Goal: Navigation & Orientation: Understand site structure

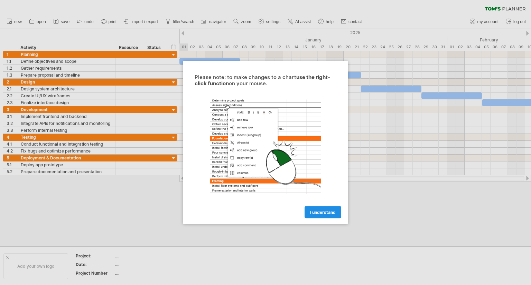
click at [321, 210] on span "I understand" at bounding box center [323, 212] width 26 height 5
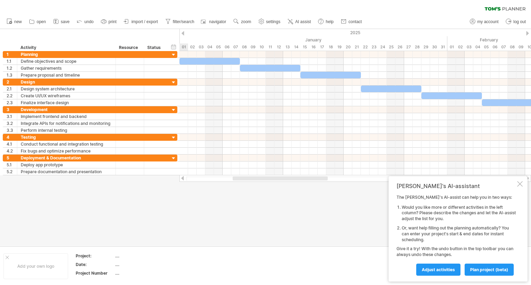
click at [519, 185] on div at bounding box center [520, 184] width 6 height 6
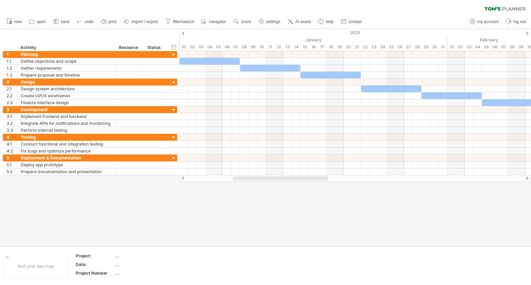
drag, startPoint x: 372, startPoint y: 181, endPoint x: 530, endPoint y: 180, distance: 158.5
click at [530, 180] on div at bounding box center [354, 178] width 351 height 7
click at [528, 180] on div at bounding box center [527, 178] width 6 height 4
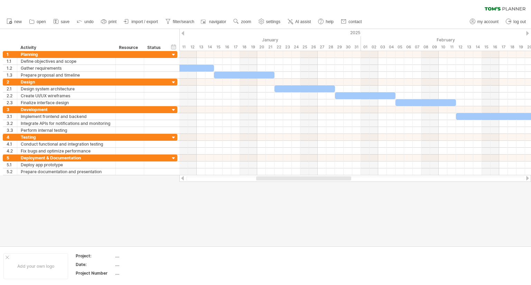
click at [528, 180] on div at bounding box center [527, 178] width 6 height 4
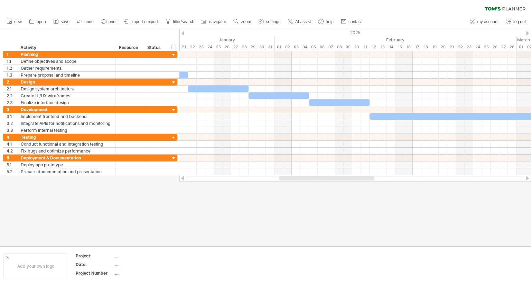
click at [528, 180] on div at bounding box center [527, 178] width 6 height 4
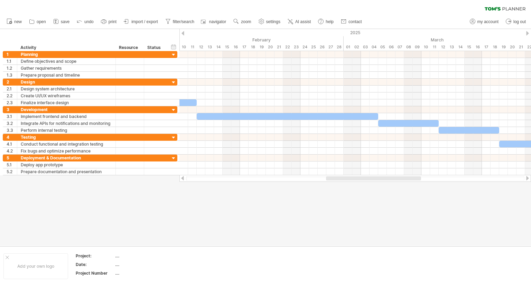
click at [528, 180] on div at bounding box center [527, 178] width 6 height 4
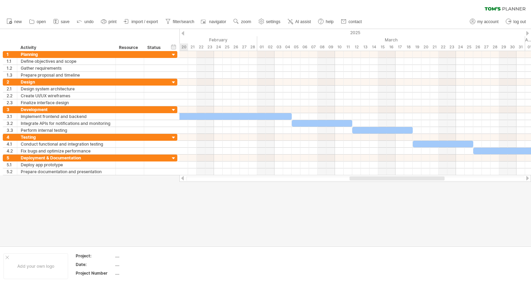
click at [528, 180] on div at bounding box center [527, 178] width 6 height 4
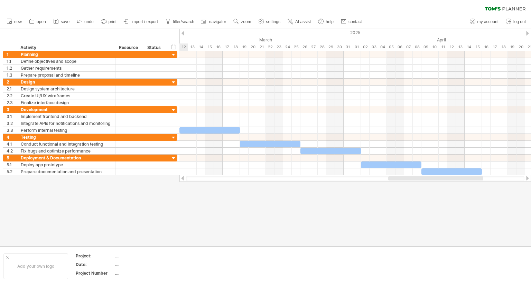
click at [528, 180] on div at bounding box center [527, 178] width 6 height 4
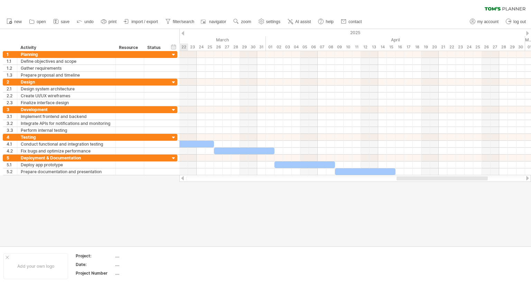
click at [528, 180] on div at bounding box center [527, 178] width 6 height 4
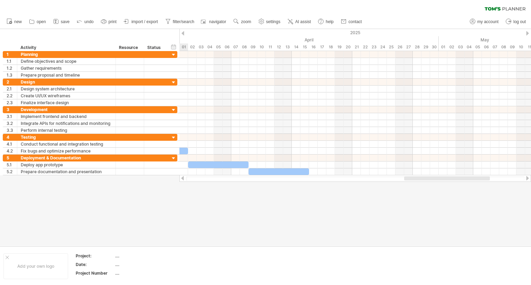
click at [528, 180] on div at bounding box center [527, 178] width 6 height 4
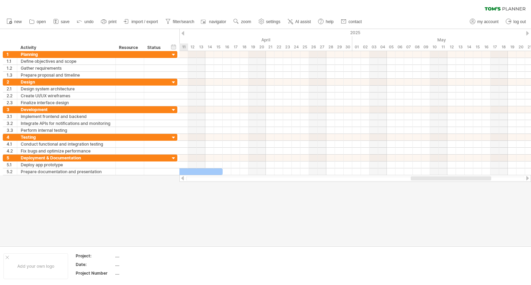
click at [528, 180] on div at bounding box center [527, 178] width 6 height 4
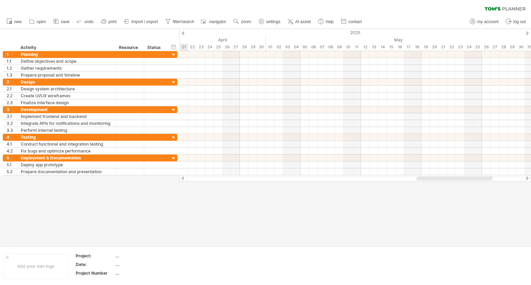
click at [528, 180] on div at bounding box center [527, 178] width 6 height 4
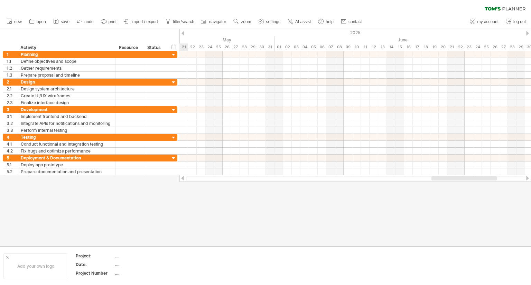
click at [528, 180] on div at bounding box center [527, 178] width 6 height 4
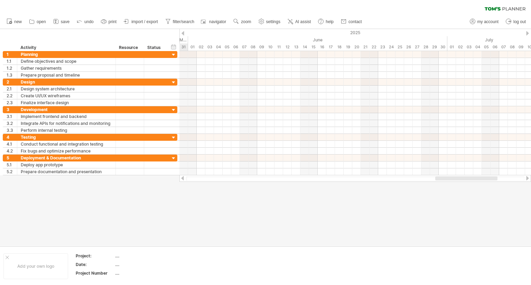
click at [528, 180] on div at bounding box center [527, 178] width 6 height 4
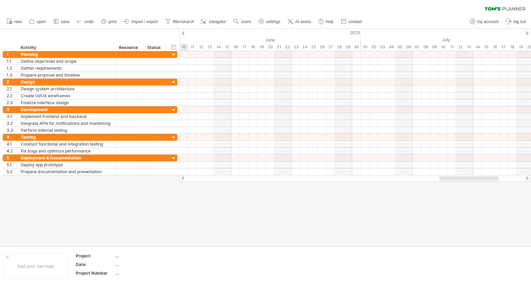
click at [528, 180] on div at bounding box center [527, 178] width 6 height 4
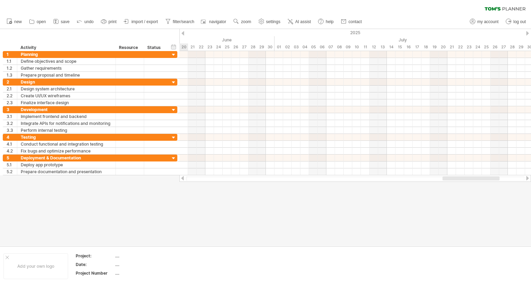
click at [528, 180] on div at bounding box center [527, 178] width 6 height 4
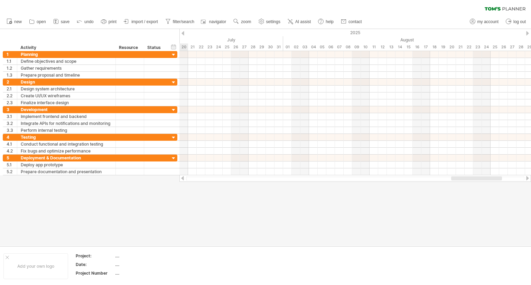
click at [528, 180] on div at bounding box center [527, 178] width 6 height 4
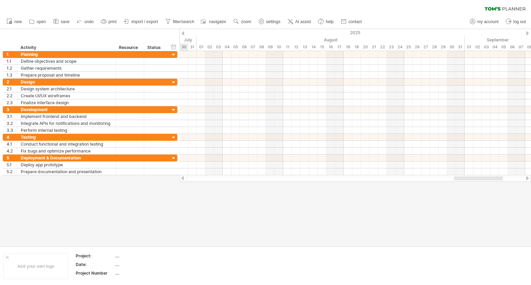
click at [528, 180] on div at bounding box center [527, 178] width 6 height 4
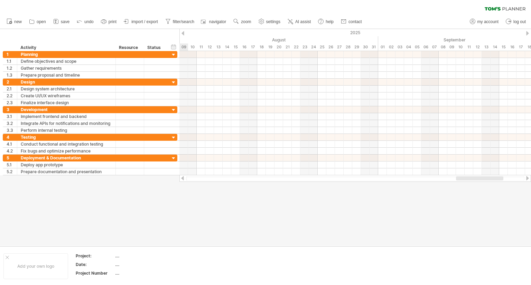
click at [528, 180] on div at bounding box center [527, 178] width 6 height 4
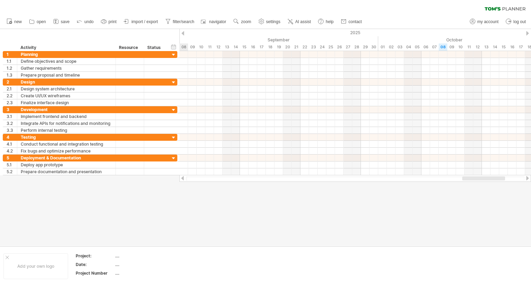
click at [528, 180] on div at bounding box center [527, 178] width 6 height 4
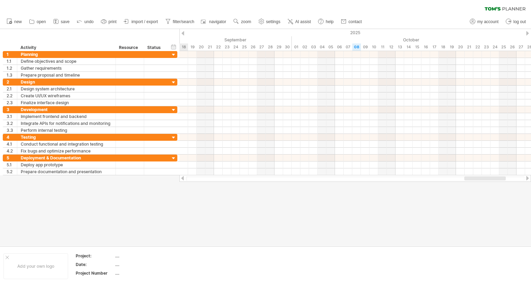
click at [528, 180] on div at bounding box center [527, 178] width 6 height 4
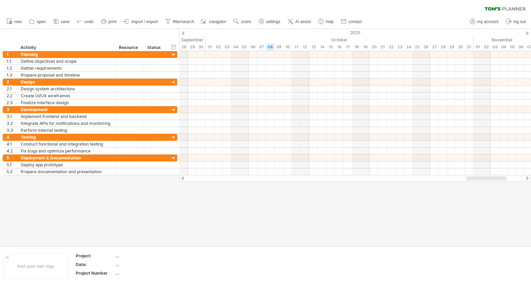
click at [184, 178] on div at bounding box center [183, 178] width 6 height 4
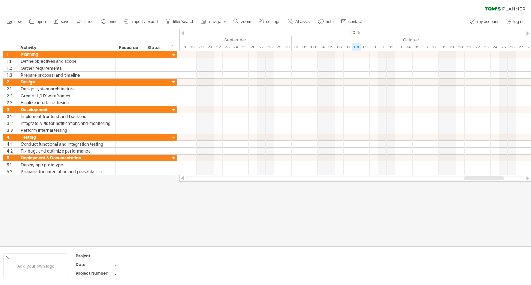
click at [184, 178] on div at bounding box center [183, 178] width 6 height 4
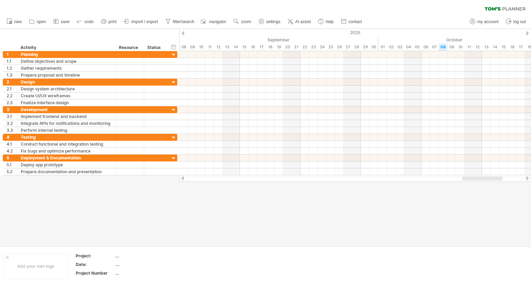
click at [184, 178] on div at bounding box center [183, 178] width 6 height 4
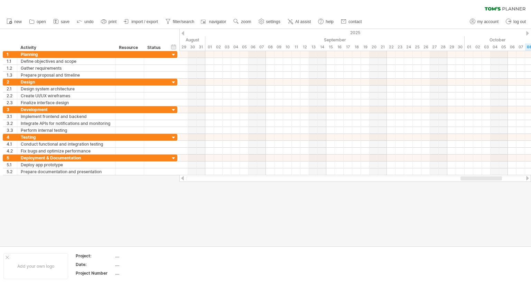
click at [184, 178] on div at bounding box center [183, 178] width 6 height 4
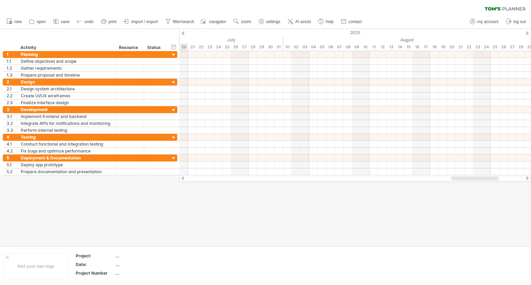
click at [184, 178] on div at bounding box center [183, 178] width 6 height 4
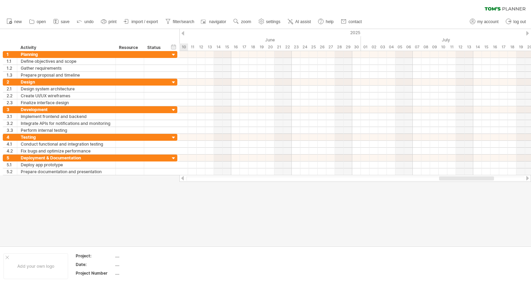
click at [184, 178] on div at bounding box center [183, 178] width 6 height 4
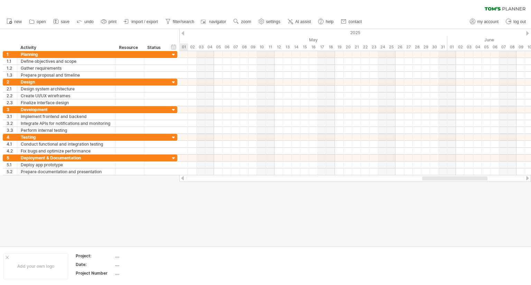
click at [184, 178] on div at bounding box center [183, 178] width 6 height 4
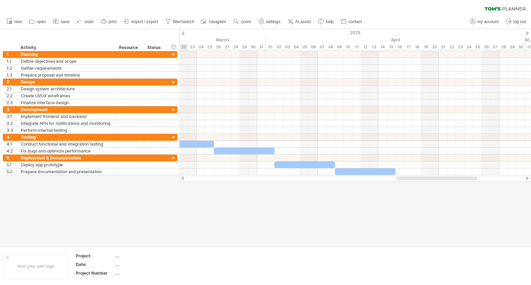
click at [184, 178] on div at bounding box center [183, 178] width 6 height 4
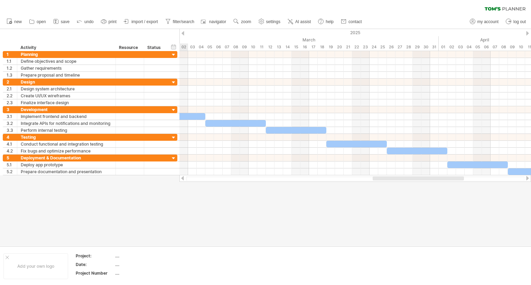
click at [184, 178] on div at bounding box center [183, 178] width 6 height 4
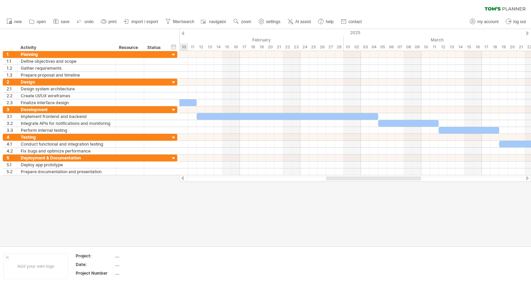
click at [184, 178] on div at bounding box center [183, 178] width 6 height 4
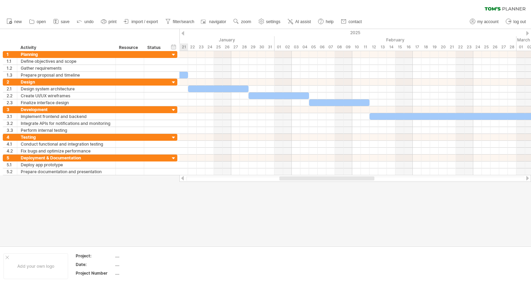
click at [184, 178] on div at bounding box center [183, 178] width 6 height 4
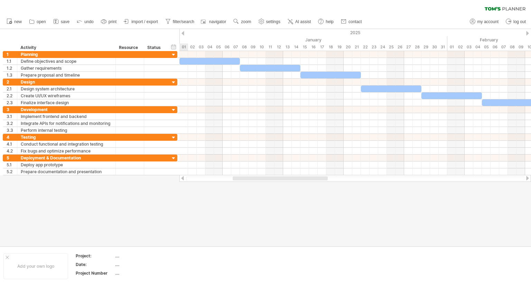
click at [184, 178] on div at bounding box center [183, 178] width 6 height 4
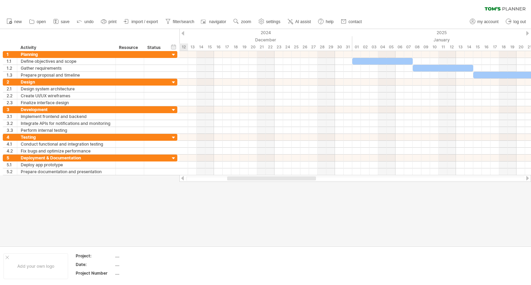
click at [184, 178] on div at bounding box center [183, 178] width 6 height 4
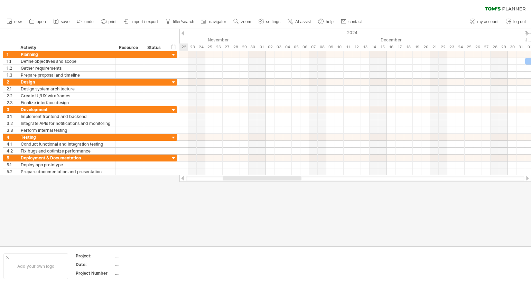
click at [184, 178] on div at bounding box center [183, 178] width 6 height 4
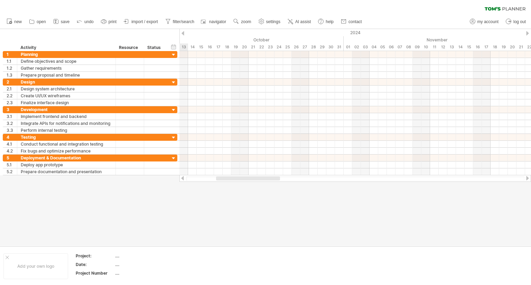
click at [184, 178] on div at bounding box center [183, 178] width 6 height 4
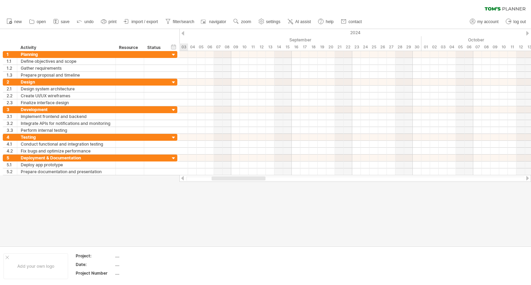
click at [184, 178] on div at bounding box center [183, 178] width 6 height 4
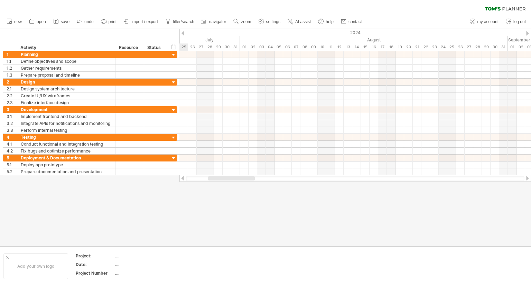
click at [184, 178] on div at bounding box center [183, 178] width 6 height 4
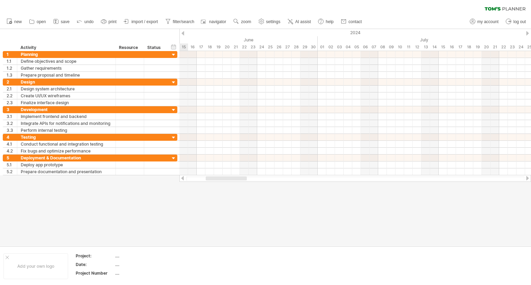
click at [184, 178] on div at bounding box center [183, 178] width 6 height 4
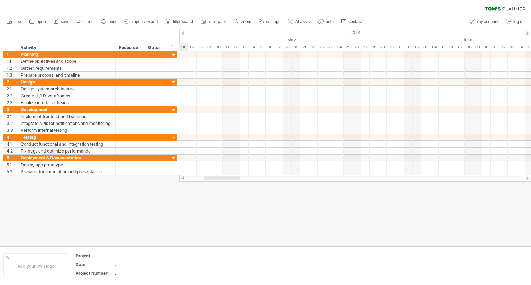
click at [184, 178] on div at bounding box center [183, 178] width 6 height 4
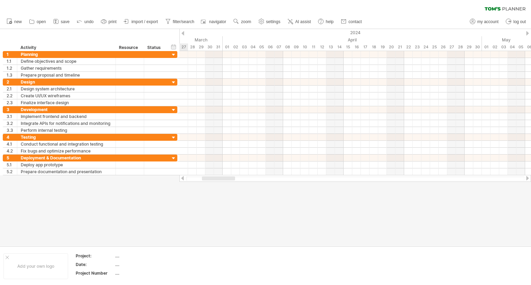
click at [184, 178] on div at bounding box center [183, 178] width 6 height 4
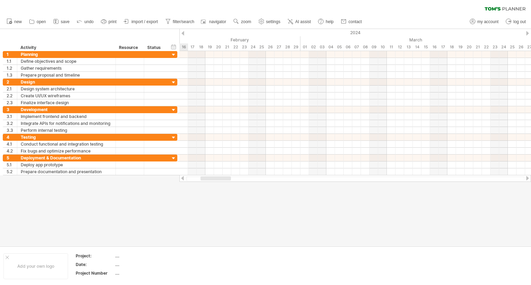
click at [184, 178] on div at bounding box center [183, 178] width 6 height 4
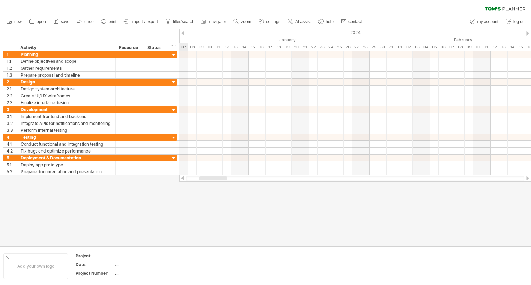
click at [184, 178] on div at bounding box center [183, 178] width 6 height 4
click at [528, 179] on div at bounding box center [527, 178] width 6 height 4
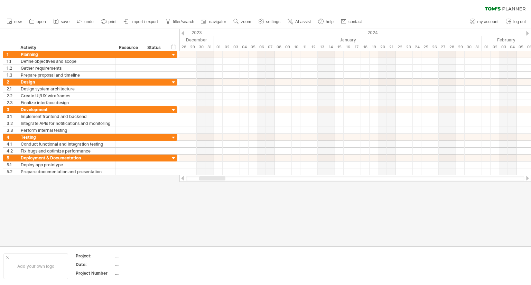
click at [528, 179] on div at bounding box center [527, 178] width 6 height 4
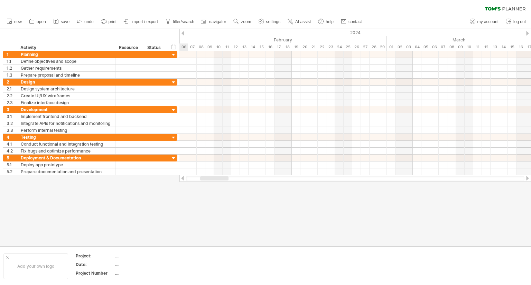
click at [528, 179] on div at bounding box center [527, 178] width 6 height 4
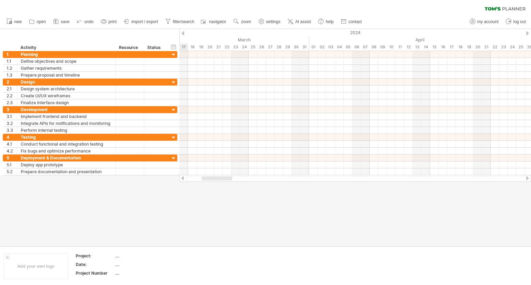
click at [528, 179] on div at bounding box center [527, 178] width 6 height 4
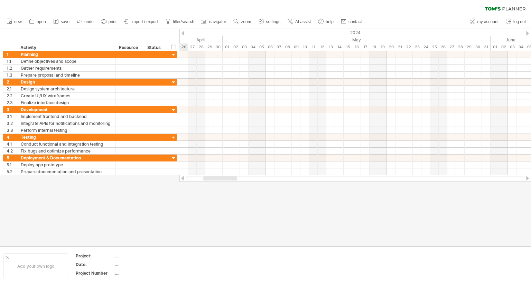
click at [528, 179] on div at bounding box center [527, 178] width 6 height 4
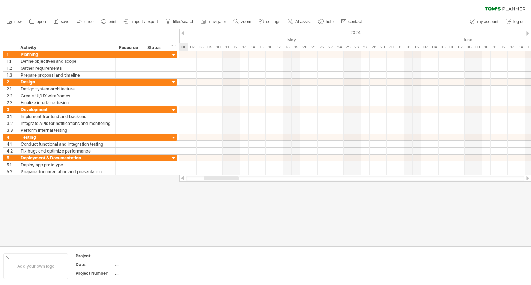
click at [528, 179] on div at bounding box center [527, 178] width 6 height 4
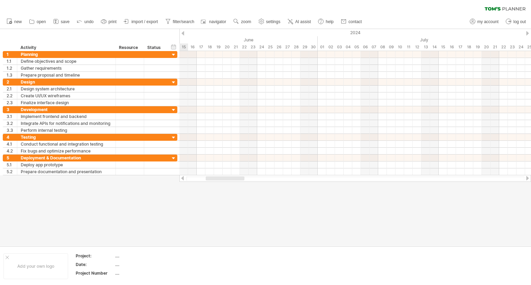
click at [528, 179] on div at bounding box center [527, 178] width 6 height 4
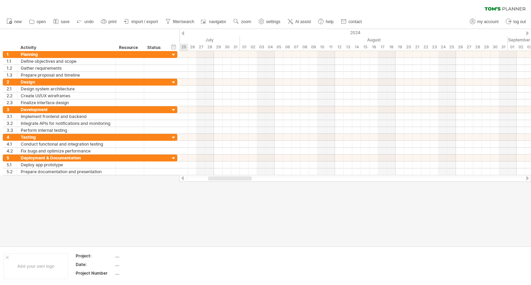
click at [528, 179] on div at bounding box center [527, 178] width 6 height 4
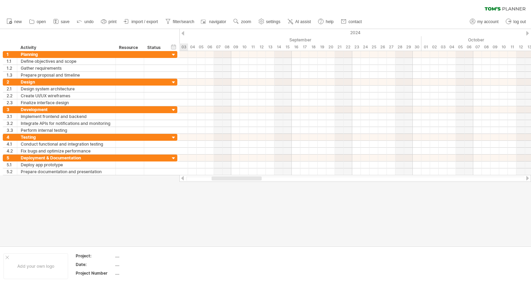
click at [528, 179] on div at bounding box center [527, 178] width 6 height 4
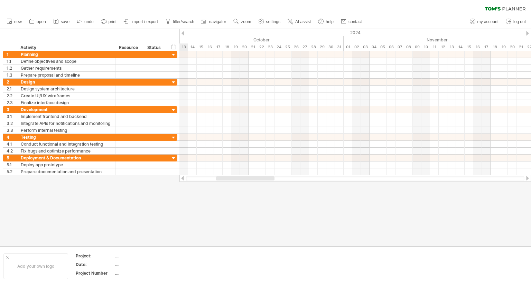
click at [528, 179] on div at bounding box center [527, 178] width 6 height 4
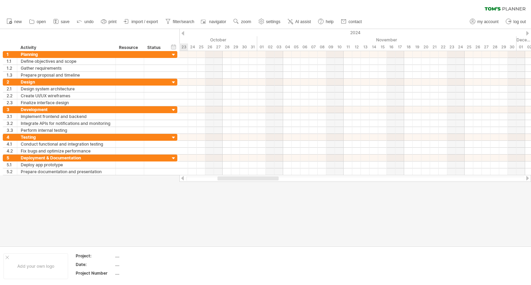
click at [528, 179] on div at bounding box center [527, 178] width 6 height 4
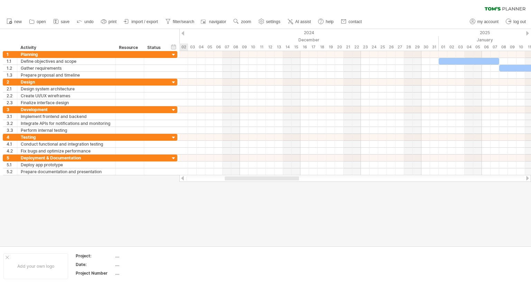
click at [528, 179] on div at bounding box center [527, 178] width 6 height 4
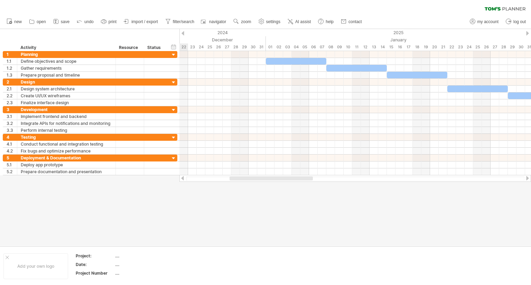
click at [528, 179] on div at bounding box center [527, 178] width 6 height 4
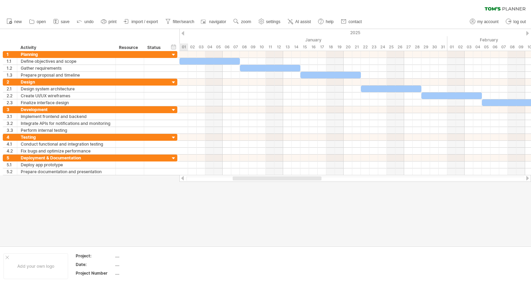
click at [528, 179] on div at bounding box center [527, 178] width 6 height 4
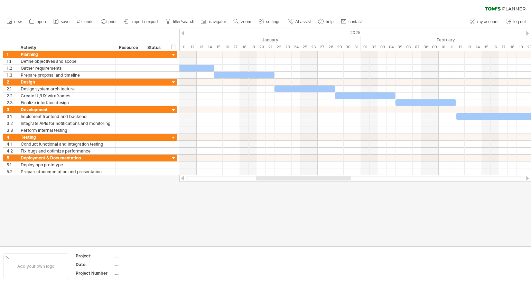
click at [182, 180] on div at bounding box center [183, 178] width 6 height 4
